Goal: Contribute content: Add original content to the website for others to see

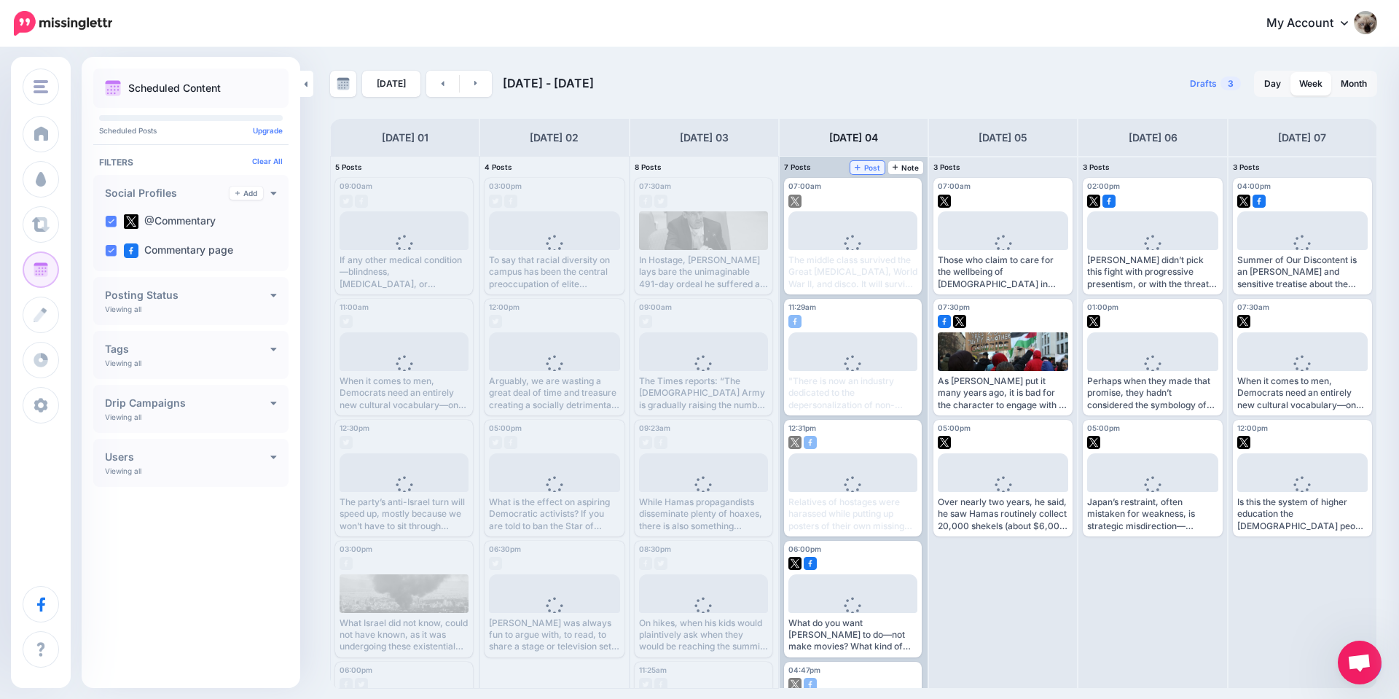
click at [868, 168] on span "Post" at bounding box center [868, 167] width 26 height 7
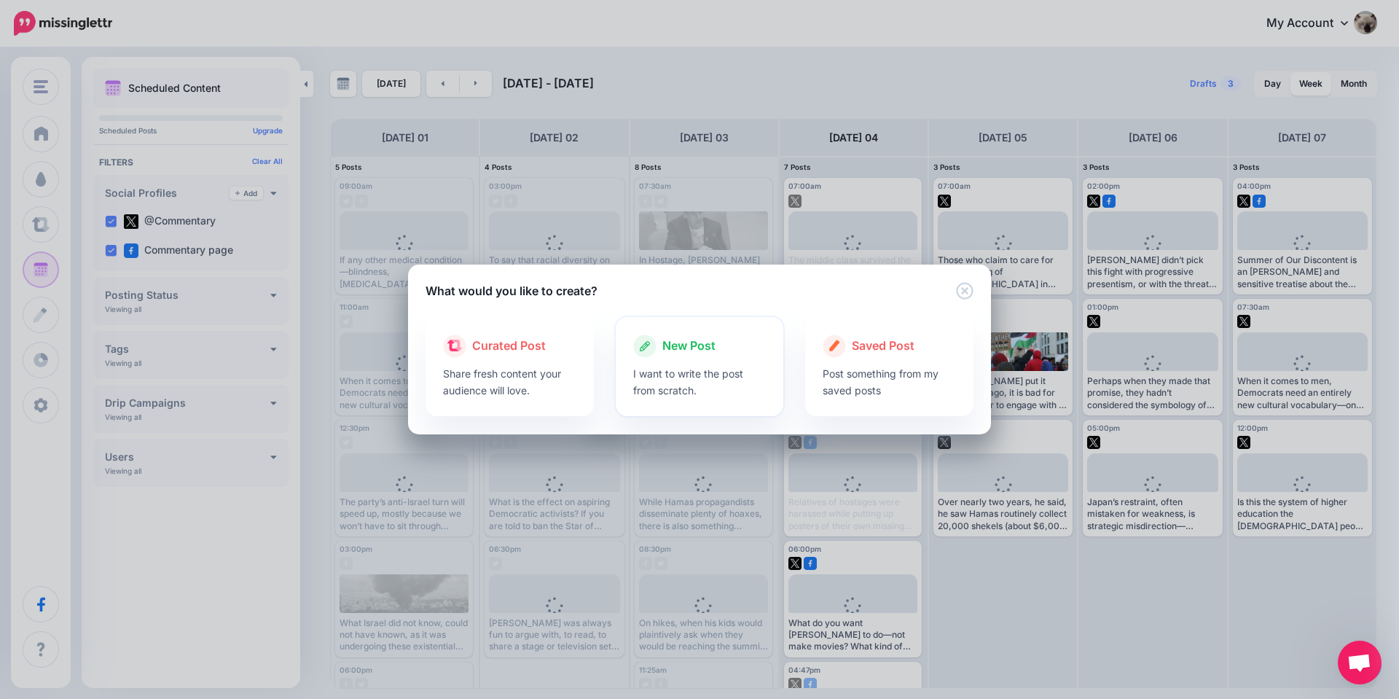
click at [702, 367] on p "I want to write the post from scratch." at bounding box center [699, 382] width 133 height 34
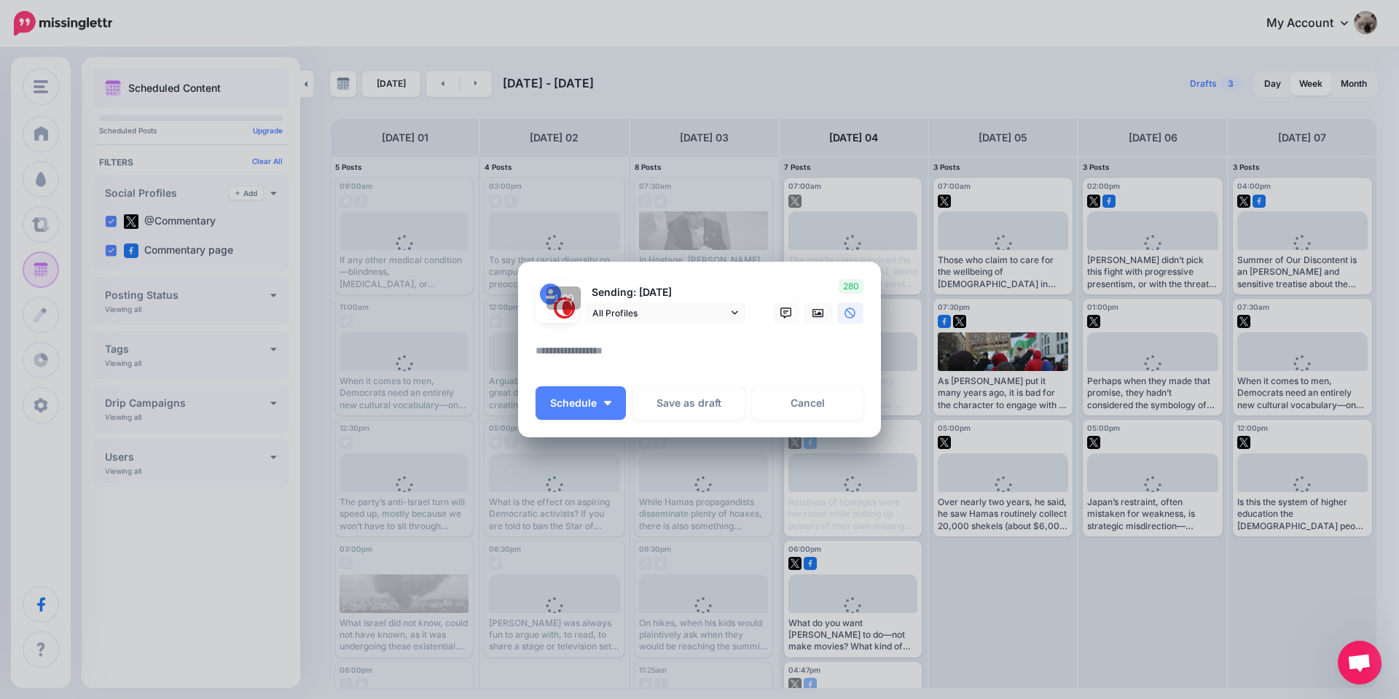
click at [666, 370] on div at bounding box center [700, 359] width 328 height 34
click at [675, 364] on textarea at bounding box center [703, 356] width 335 height 28
paste textarea "**********"
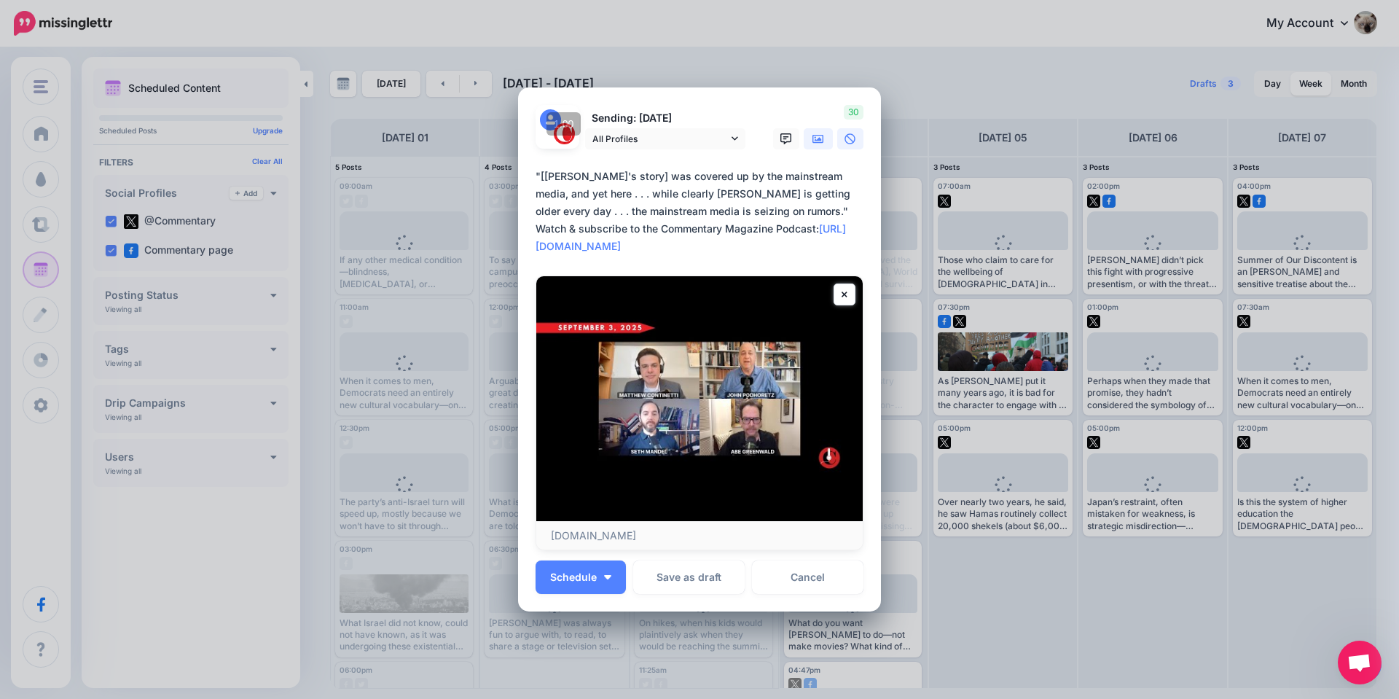
type textarea "**********"
click at [812, 138] on icon at bounding box center [818, 139] width 12 height 12
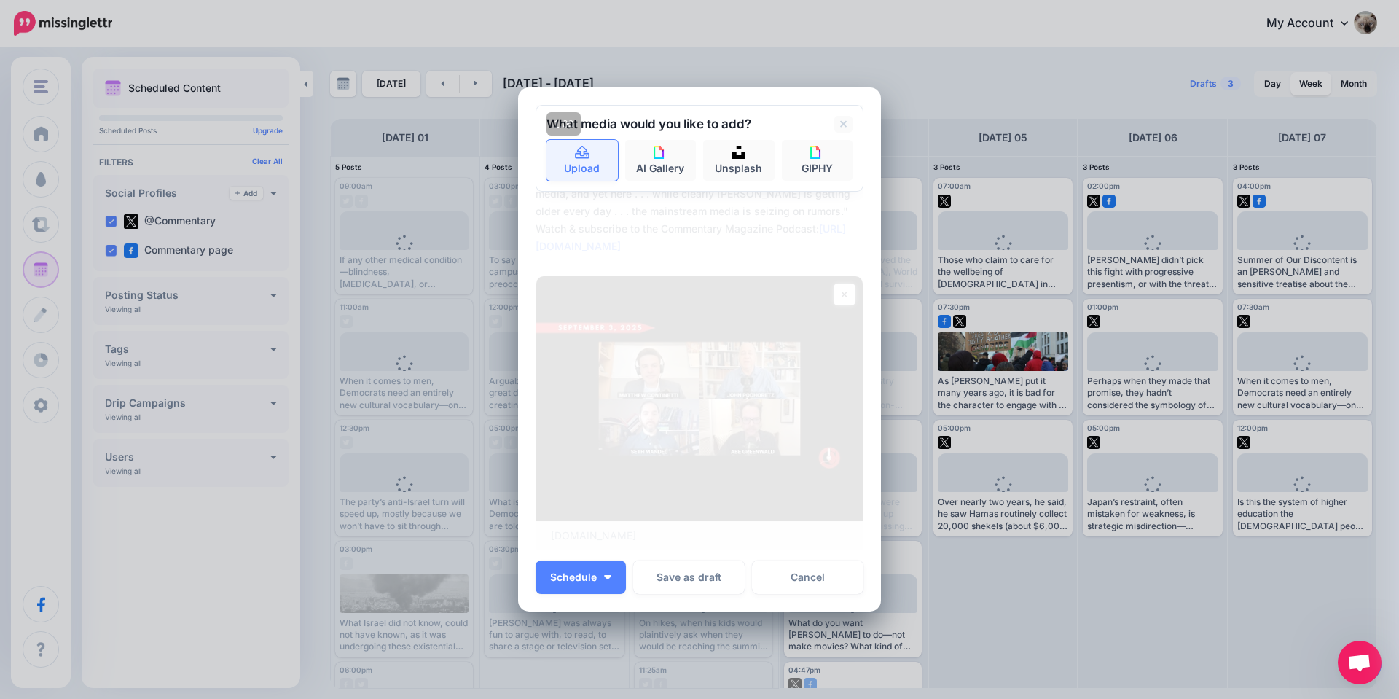
click at [603, 170] on link "Upload" at bounding box center [581, 160] width 71 height 41
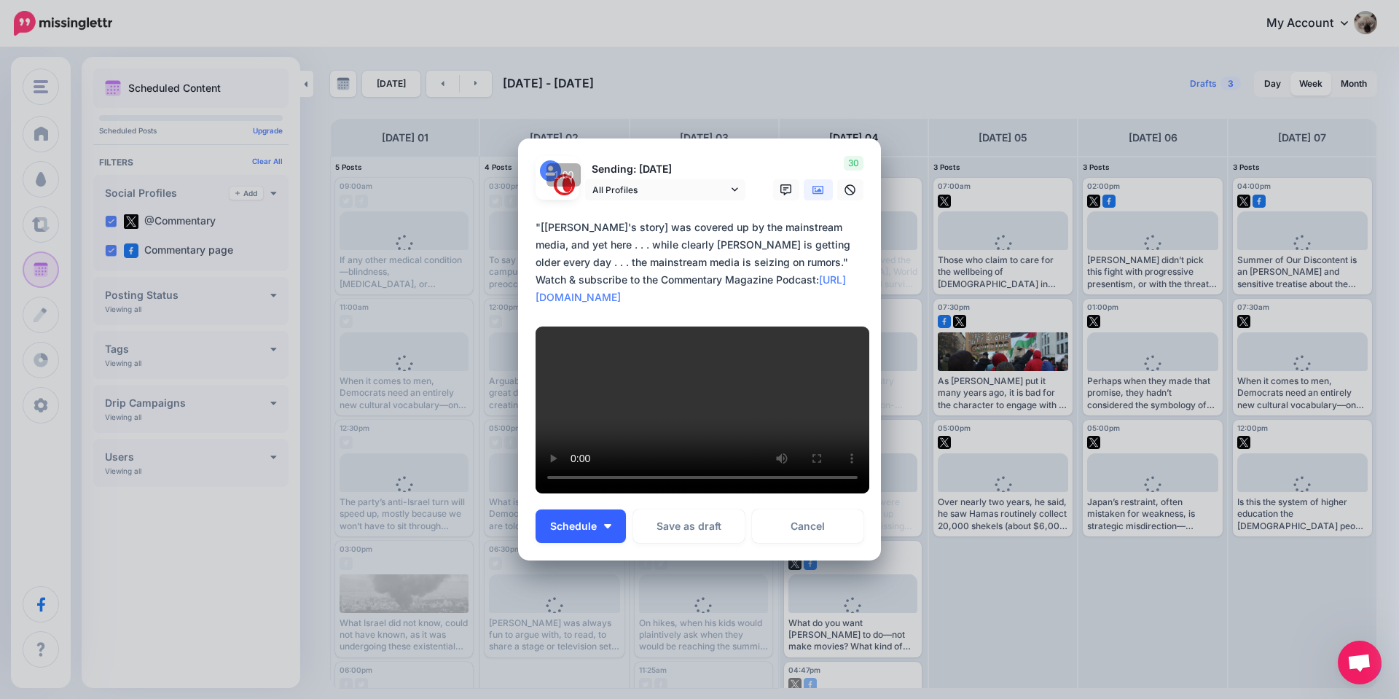
click at [584, 522] on button "Schedule" at bounding box center [581, 526] width 90 height 34
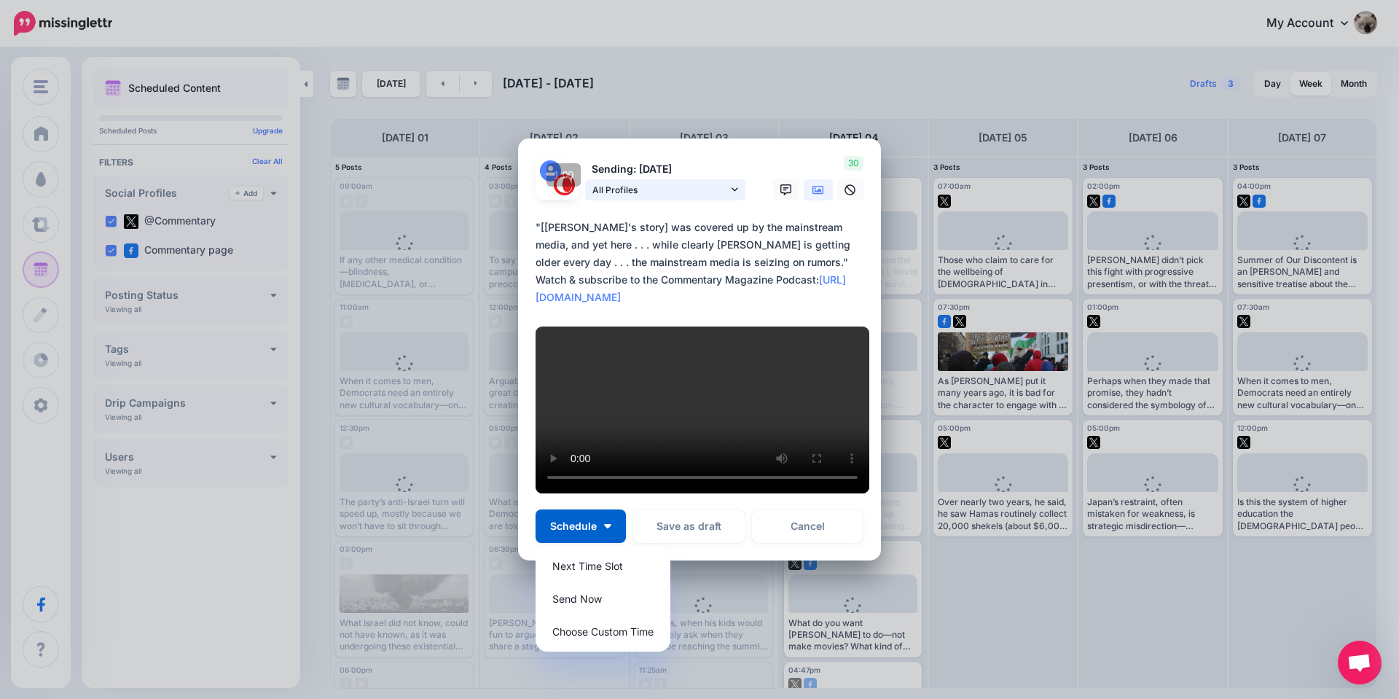
click at [710, 184] on span "All Profiles" at bounding box center [660, 189] width 136 height 15
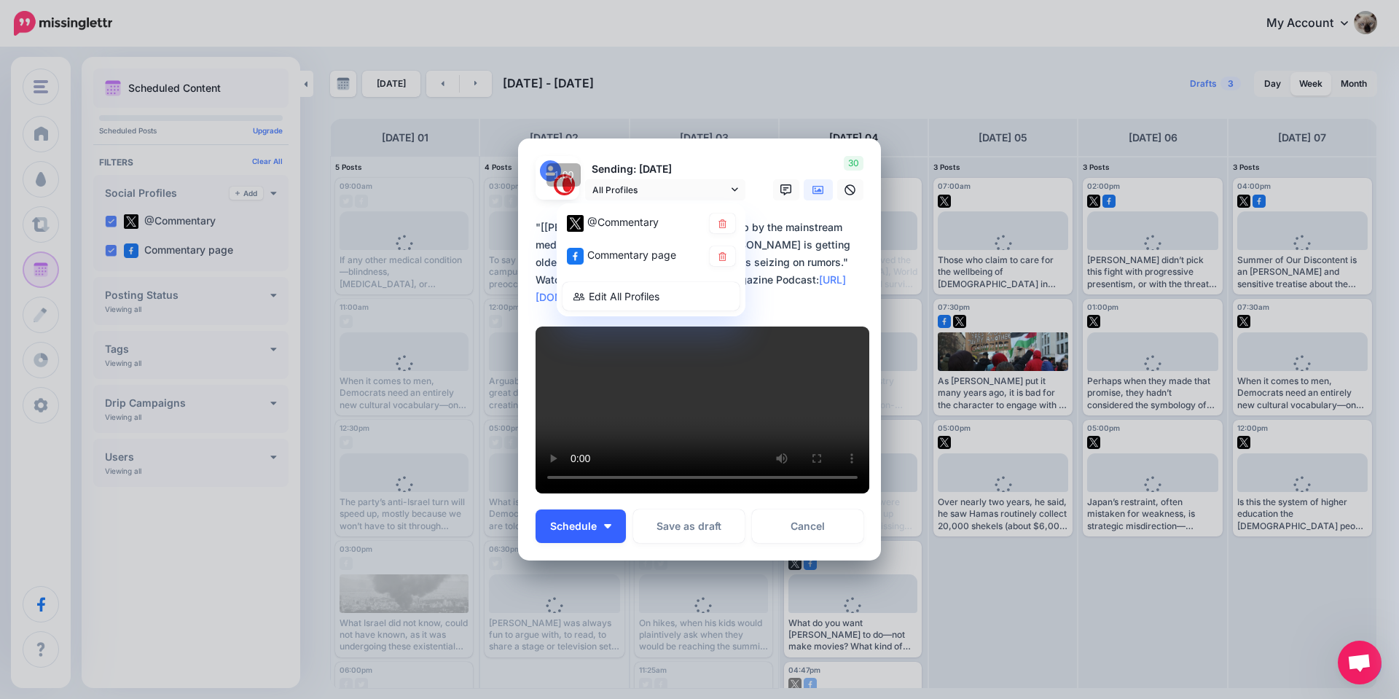
click at [584, 543] on button "Schedule" at bounding box center [581, 526] width 90 height 34
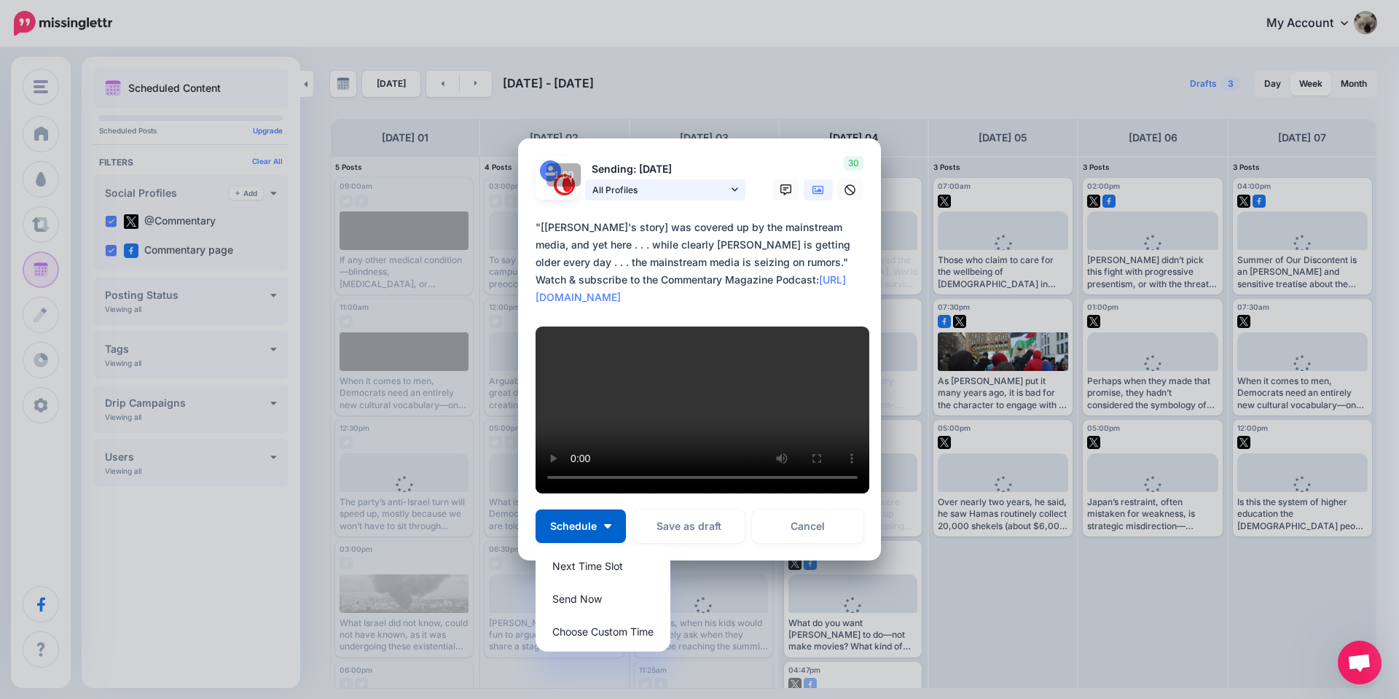
click at [724, 179] on link "All Profiles" at bounding box center [665, 189] width 160 height 21
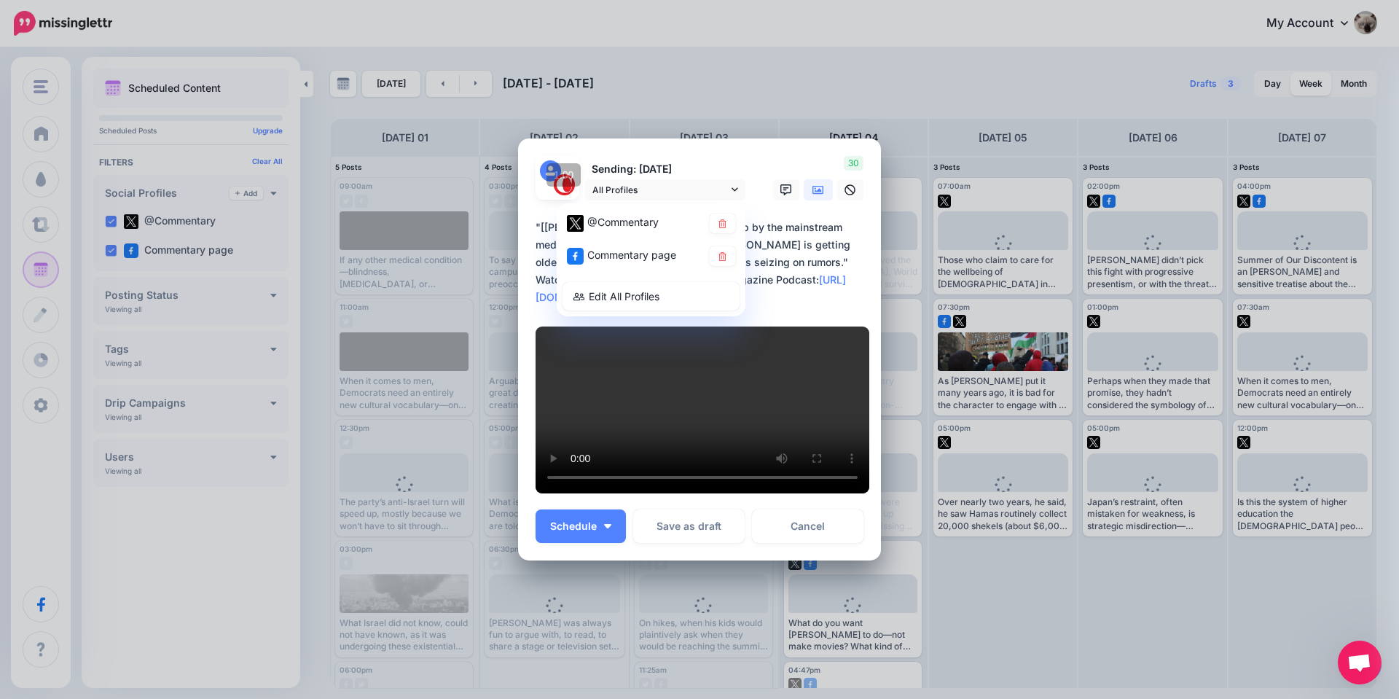
click at [737, 161] on p "Sending: [DATE]" at bounding box center [665, 169] width 160 height 17
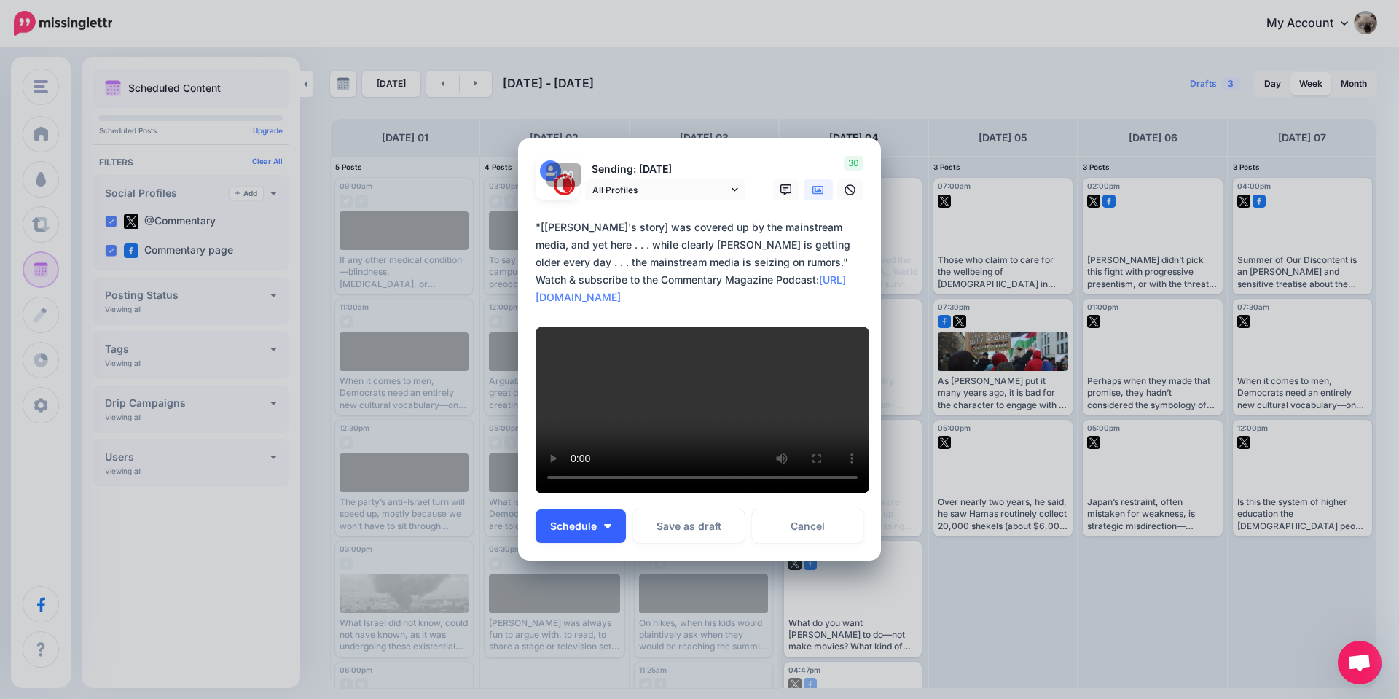
click at [594, 539] on button "Schedule" at bounding box center [581, 526] width 90 height 34
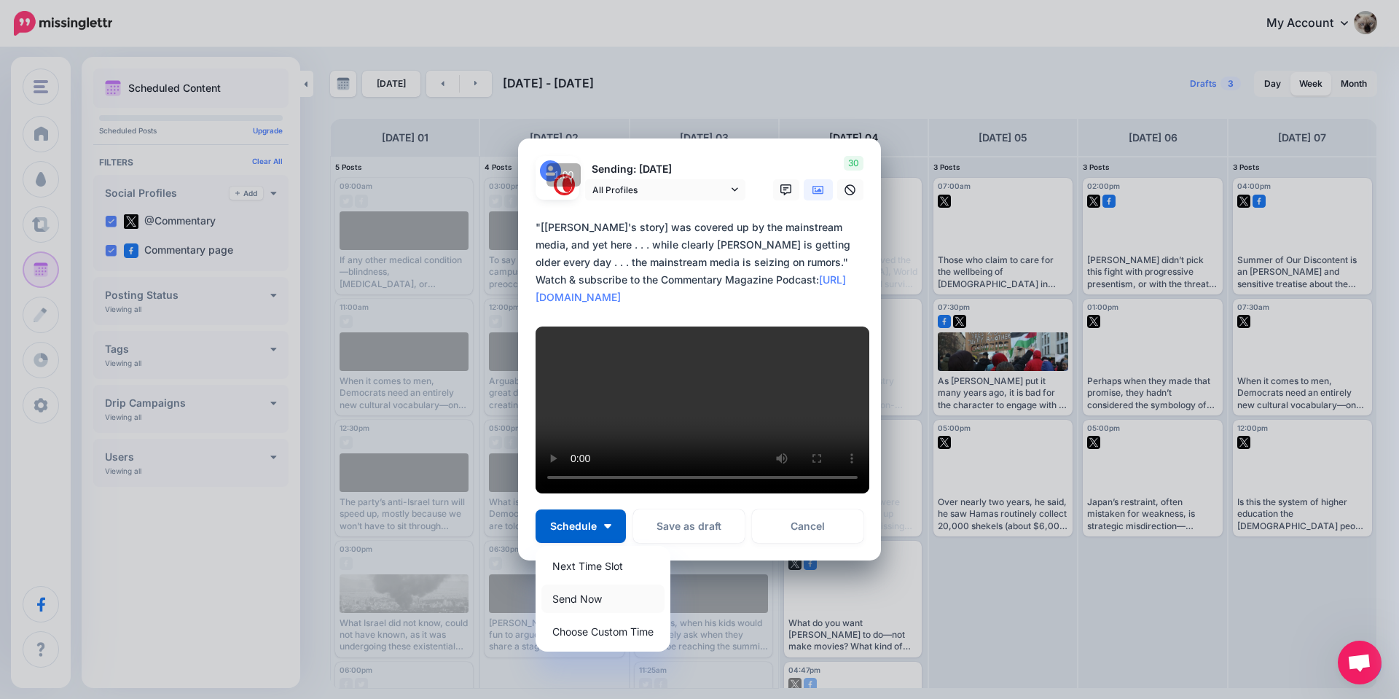
click at [584, 602] on link "Send Now" at bounding box center [602, 598] width 123 height 28
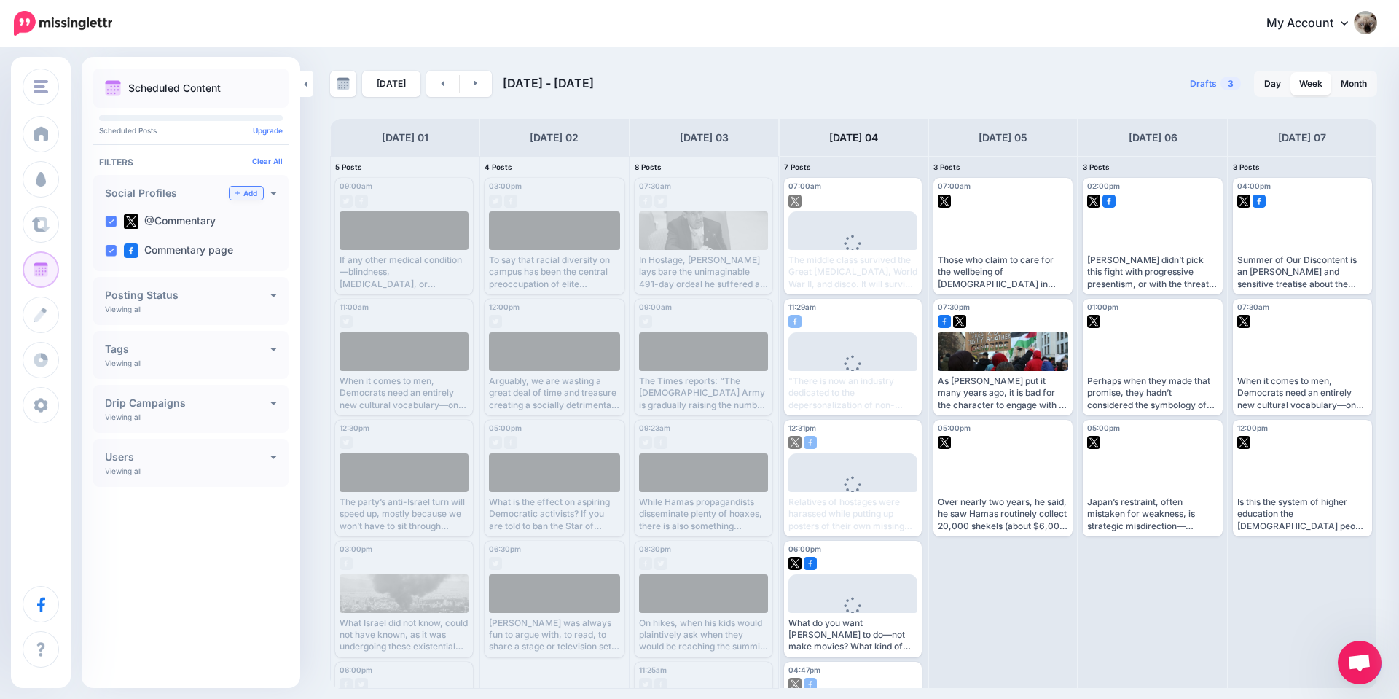
click at [239, 192] on icon at bounding box center [237, 193] width 4 height 6
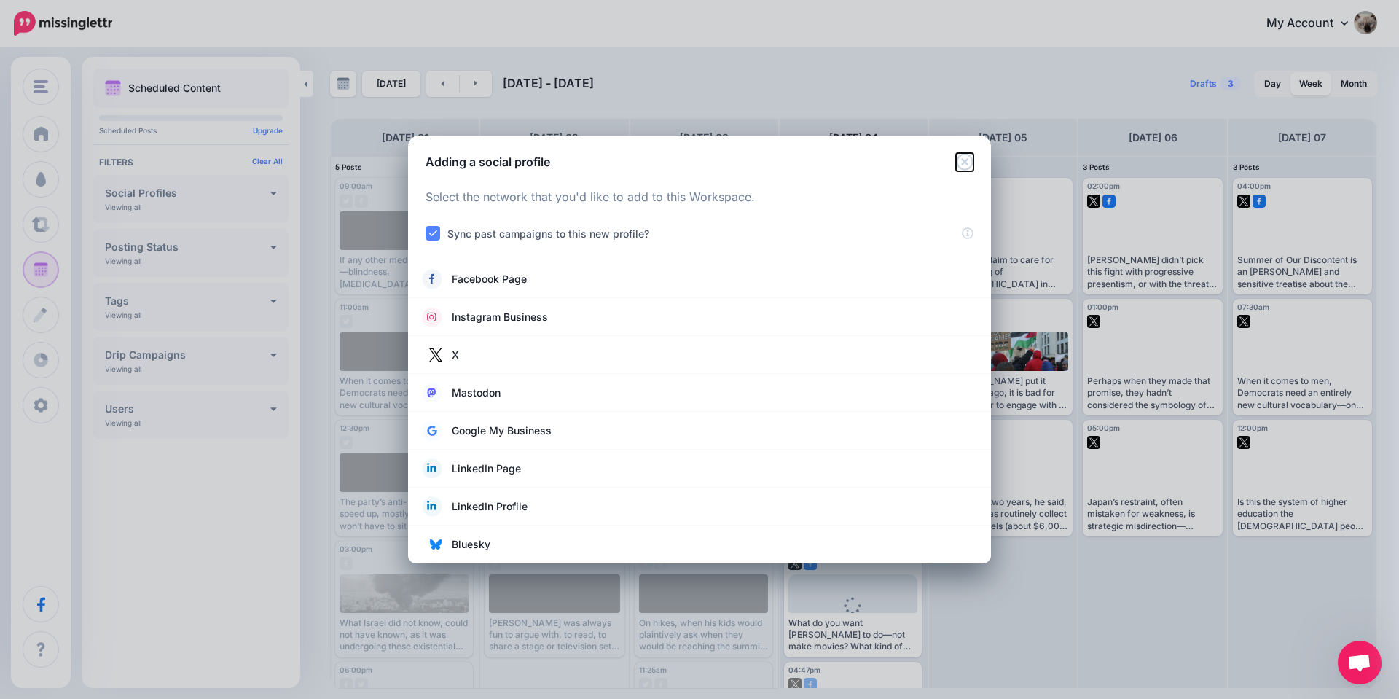
click at [968, 163] on icon "Close" at bounding box center [964, 161] width 17 height 17
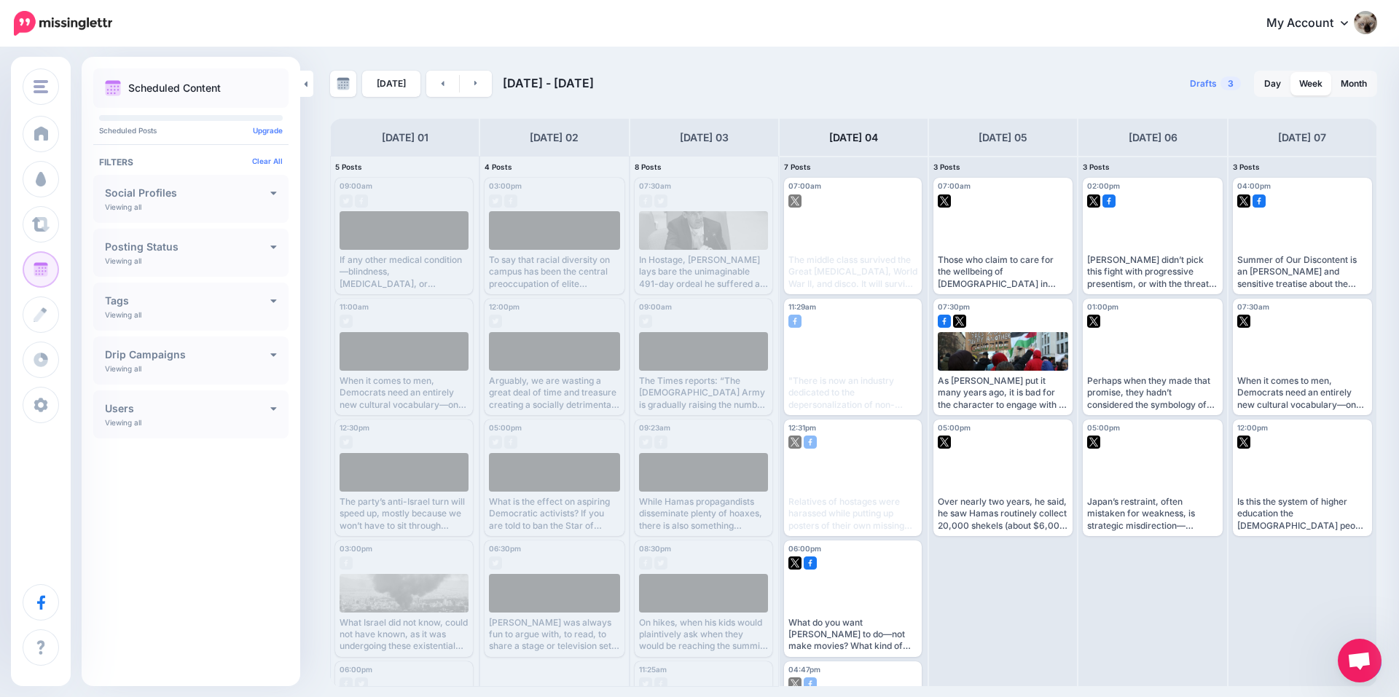
click at [1360, 663] on span "Open chat" at bounding box center [1359, 662] width 24 height 20
